Goal: Check status

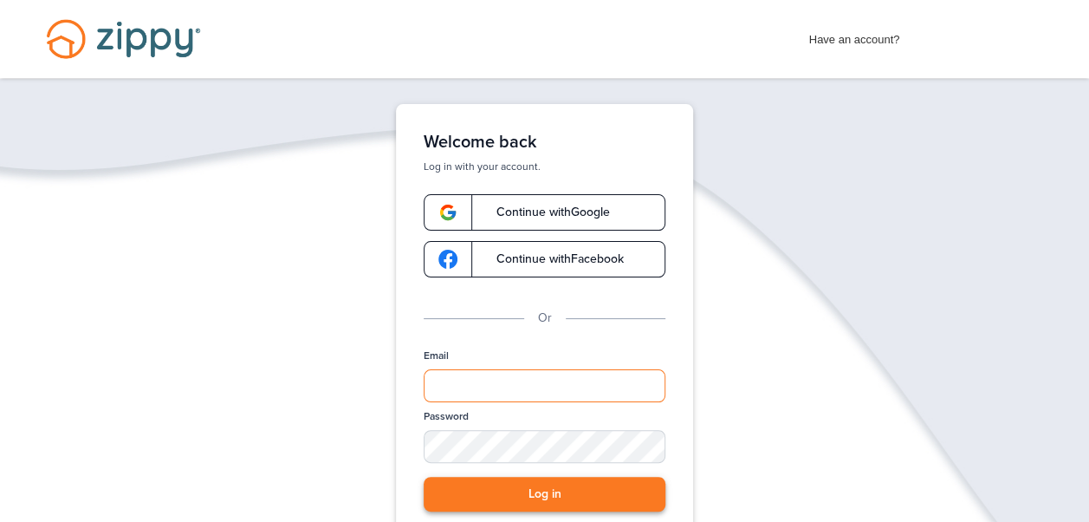
type input "**********"
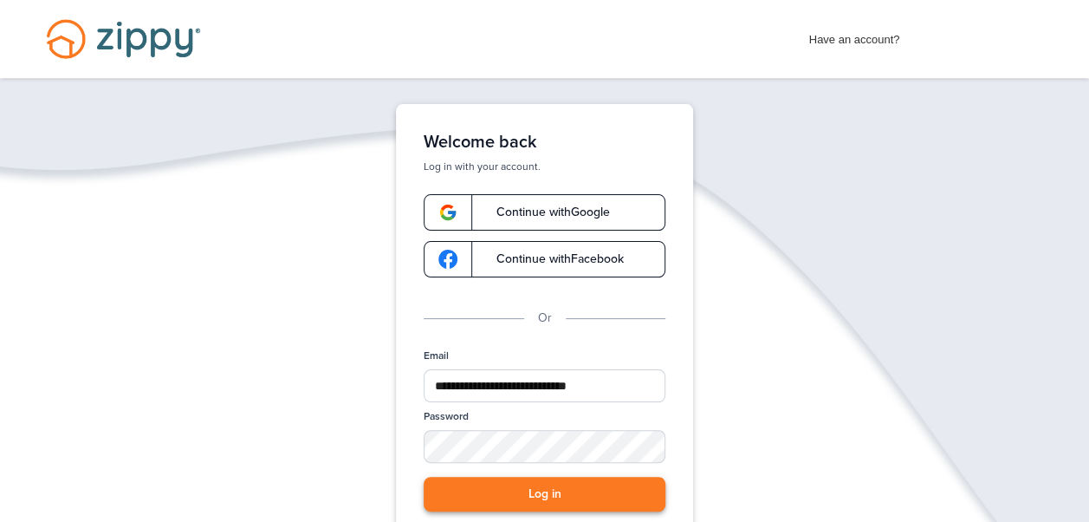
click at [569, 491] on button "Log in" at bounding box center [545, 495] width 242 height 36
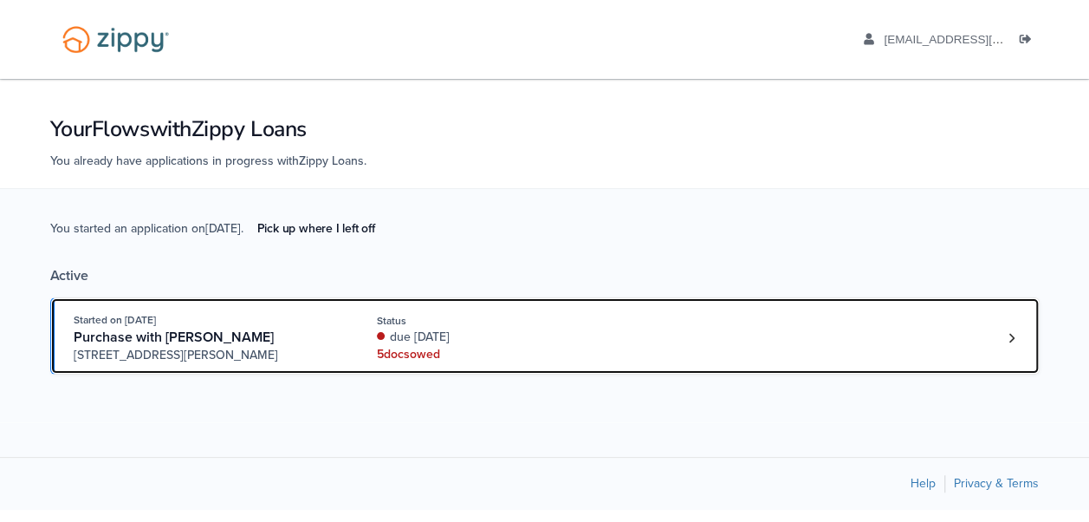
click at [569, 329] on div "due [DATE]" at bounding box center [492, 336] width 231 height 17
